Goal: Information Seeking & Learning: Learn about a topic

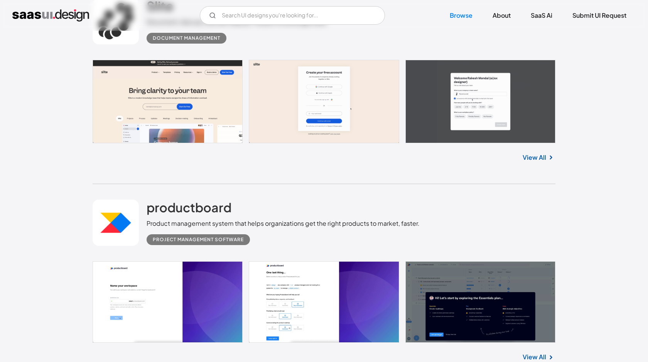
scroll to position [1002, 0]
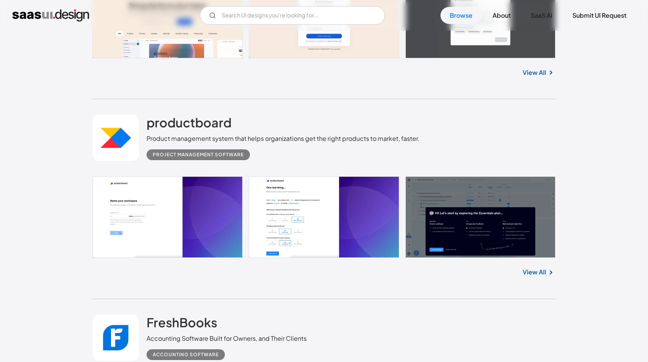
click at [457, 24] on div "V7 Labs Gen AI Application Design Best-in-class data labeling tool. GenAI Close…" at bounding box center [323, 15] width 623 height 19
click at [457, 13] on link "Browse" at bounding box center [460, 15] width 41 height 17
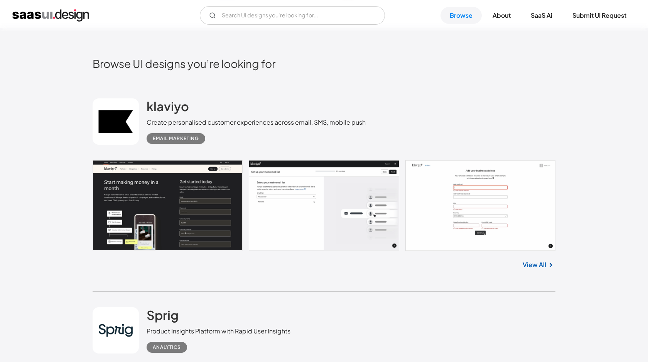
scroll to position [0, 0]
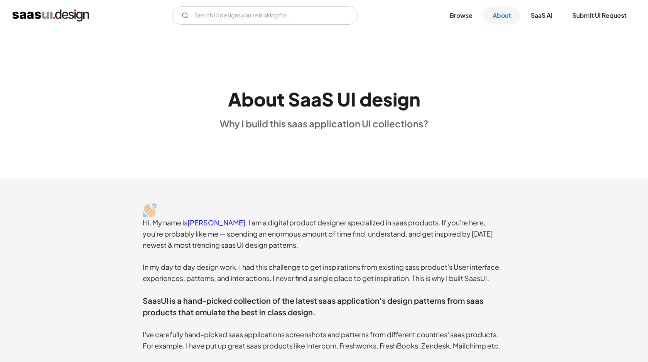
click at [467, 16] on link "Browse" at bounding box center [460, 15] width 41 height 17
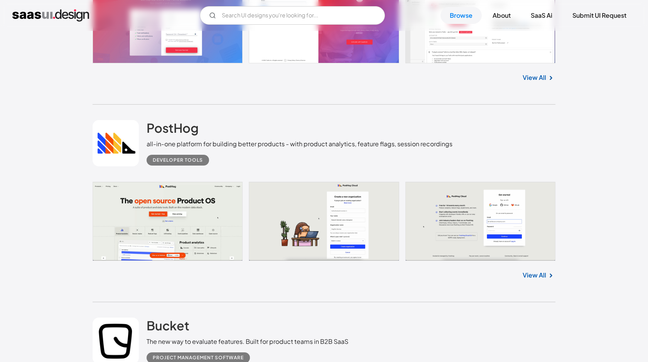
scroll to position [2796, 0]
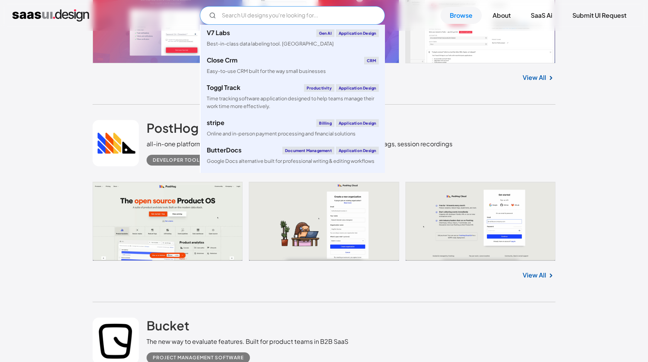
click at [303, 18] on input "Email Form" at bounding box center [292, 15] width 185 height 19
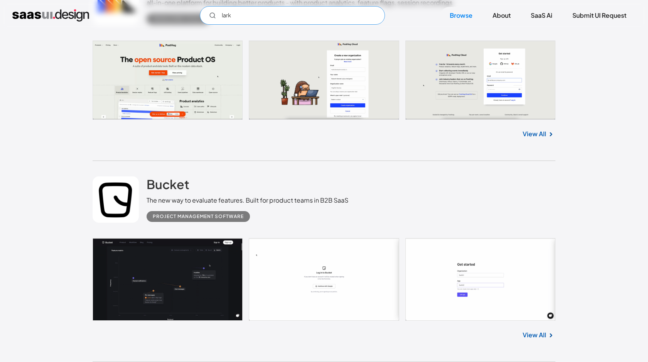
scroll to position [3223, 0]
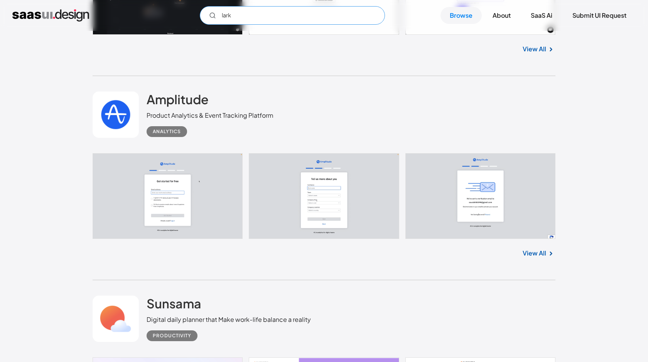
click at [267, 24] on input "lark" at bounding box center [292, 15] width 185 height 19
type input "a"
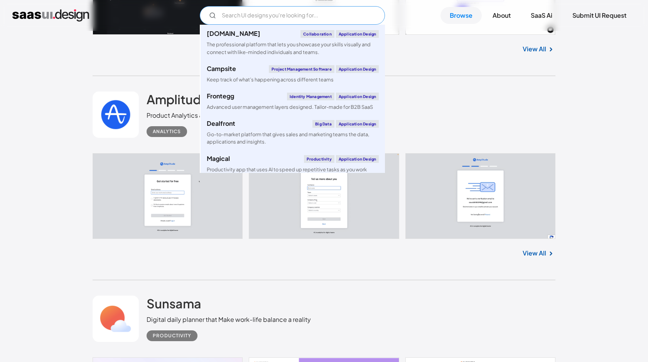
scroll to position [1230, 0]
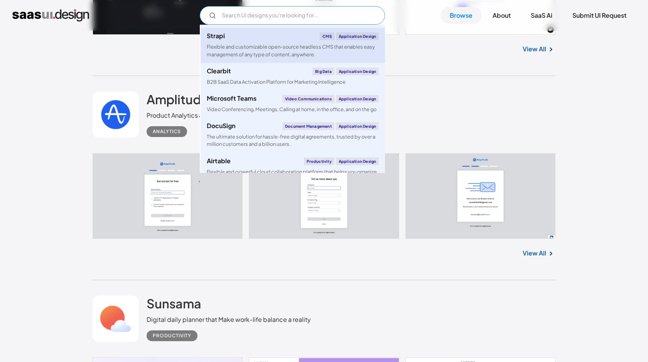
click at [293, 48] on div "Flexible and customizable open-source headless CMS that enables easy management…" at bounding box center [293, 50] width 172 height 15
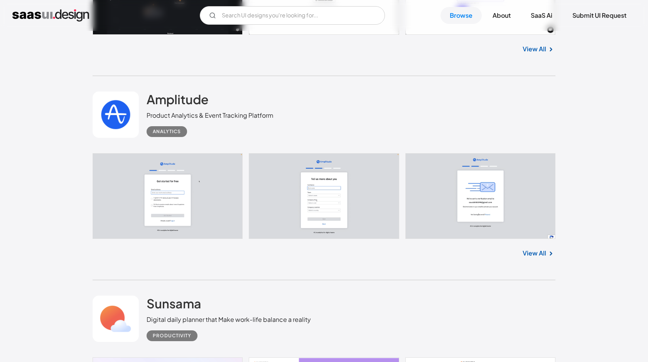
click at [427, 124] on div "Amplitude Product Analytics & Event Tracking Platform Analytics" at bounding box center [324, 114] width 463 height 77
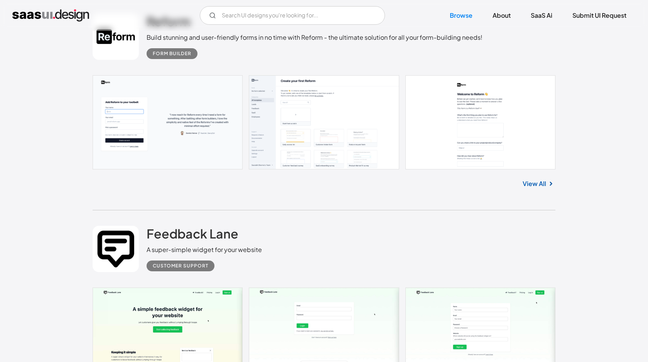
scroll to position [3713, 0]
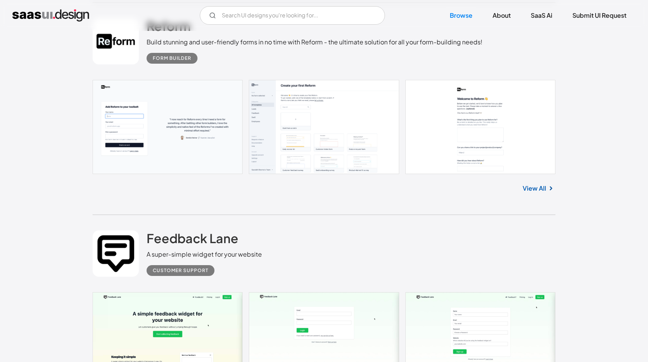
click at [528, 193] on link "View All" at bounding box center [535, 188] width 24 height 9
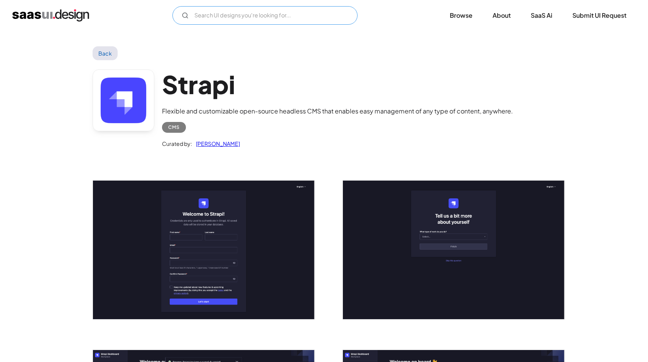
click at [273, 9] on input "Email Form" at bounding box center [264, 15] width 185 height 19
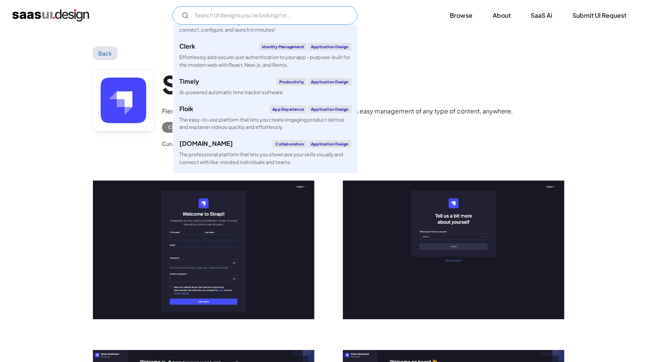
scroll to position [815, 0]
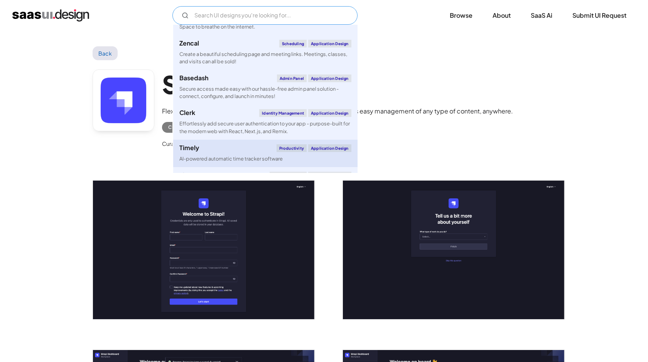
click at [213, 155] on div "AI-powered automatic time tracker software" at bounding box center [230, 158] width 103 height 7
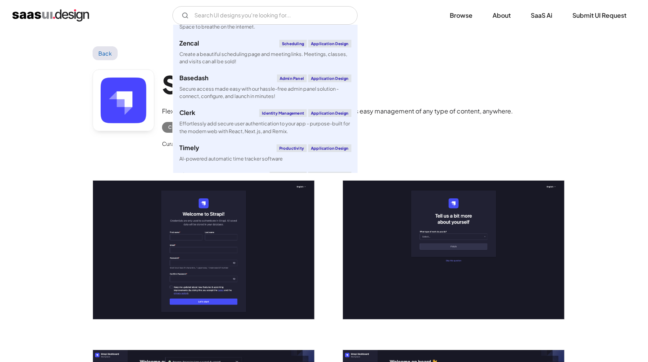
click at [410, 133] on div "Curated by: Saurabh Sharma" at bounding box center [337, 140] width 351 height 15
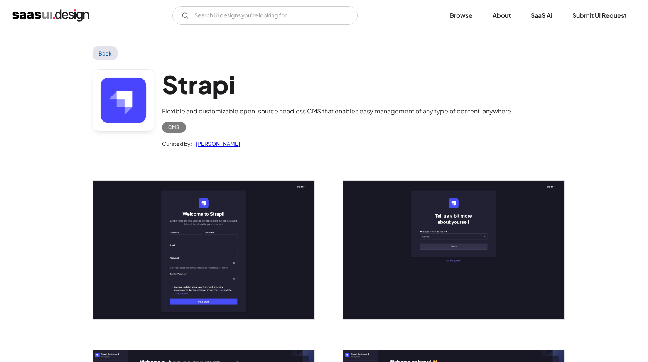
scroll to position [417, 0]
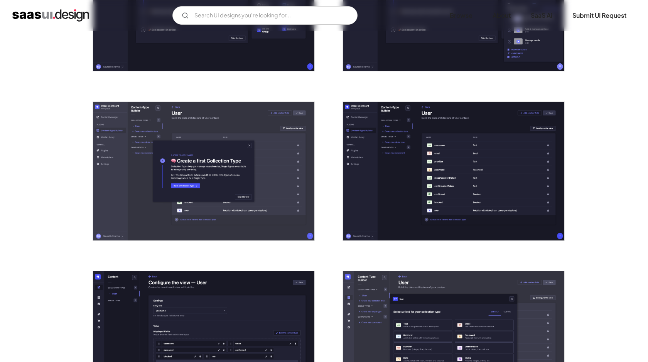
click at [406, 144] on img "open lightbox" at bounding box center [453, 171] width 221 height 138
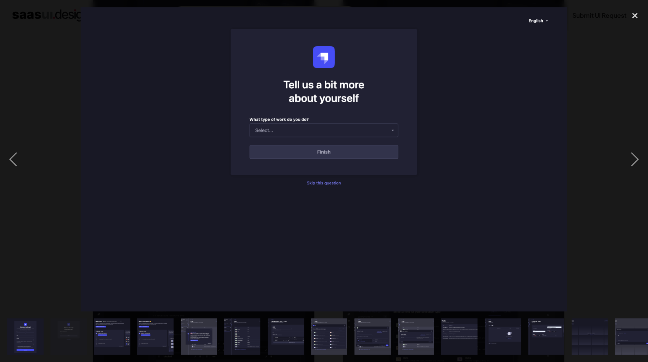
click at [585, 135] on div at bounding box center [324, 159] width 648 height 304
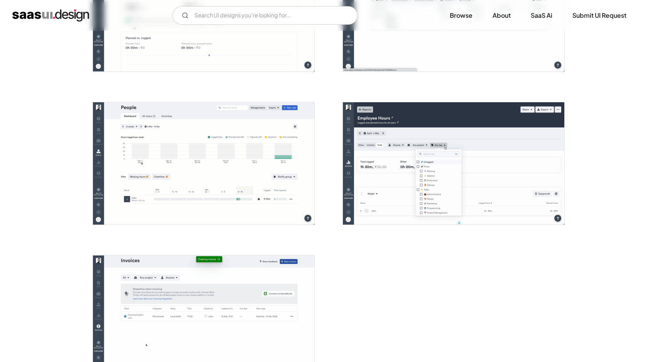
scroll to position [1914, 0]
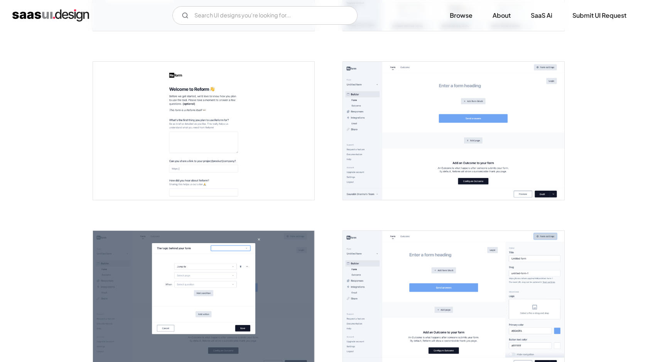
scroll to position [268, 0]
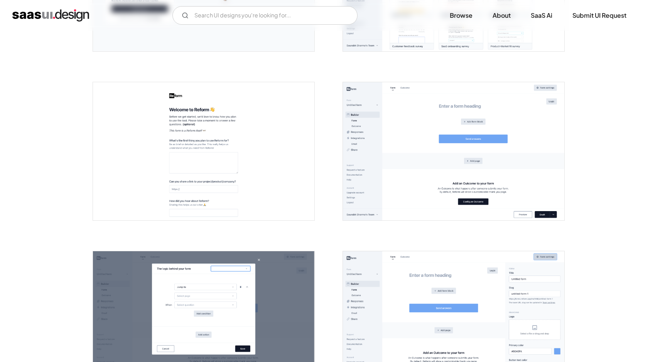
click at [401, 93] on img "open lightbox" at bounding box center [453, 151] width 221 height 138
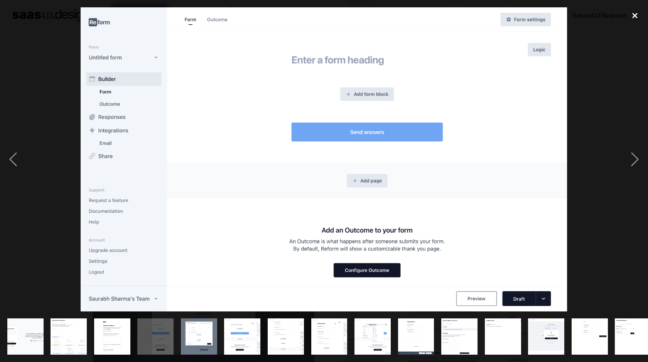
click at [638, 20] on div "close lightbox" at bounding box center [635, 15] width 26 height 17
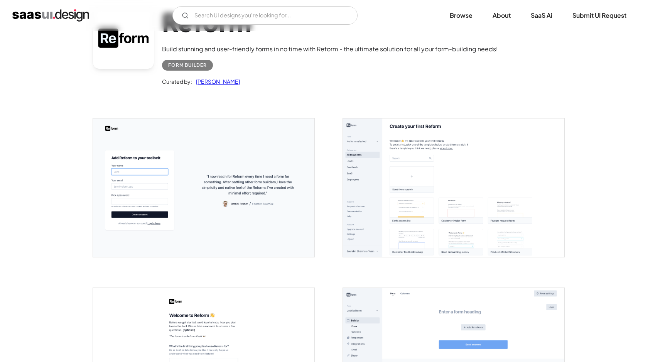
scroll to position [109, 0]
